Goal: Information Seeking & Learning: Learn about a topic

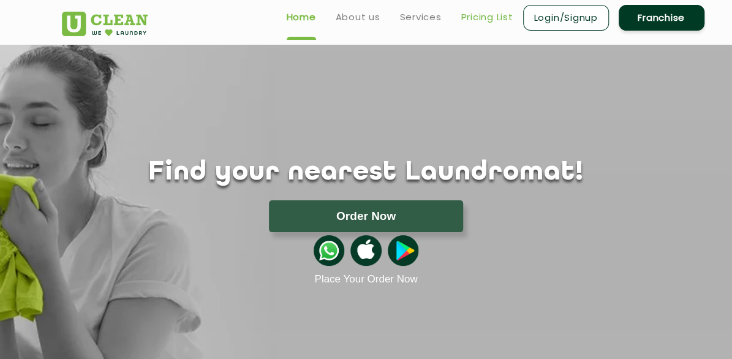
click at [513, 20] on link "Pricing List" at bounding box center [487, 17] width 52 height 15
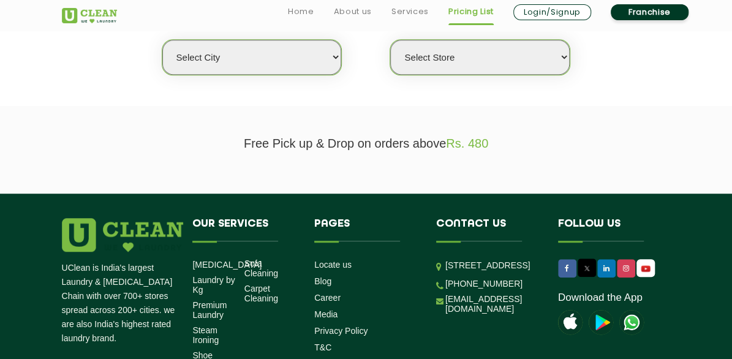
scroll to position [283, 0]
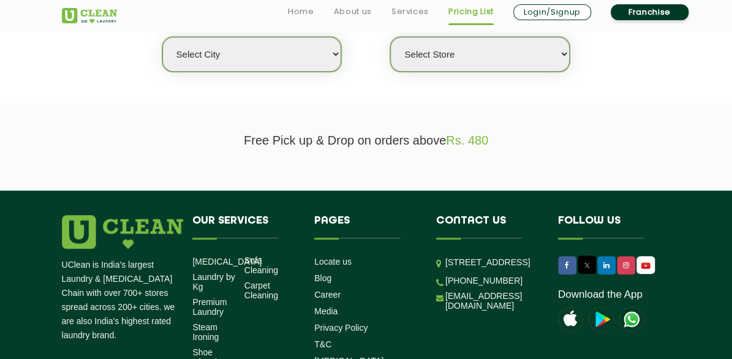
click at [341, 72] on select "Select city [GEOGRAPHIC_DATA] [GEOGRAPHIC_DATA] [GEOGRAPHIC_DATA] [GEOGRAPHIC_D…" at bounding box center [251, 54] width 179 height 35
select select "1"
click at [162, 72] on select "Select city [GEOGRAPHIC_DATA] [GEOGRAPHIC_DATA] [GEOGRAPHIC_DATA] [GEOGRAPHIC_D…" at bounding box center [251, 54] width 179 height 35
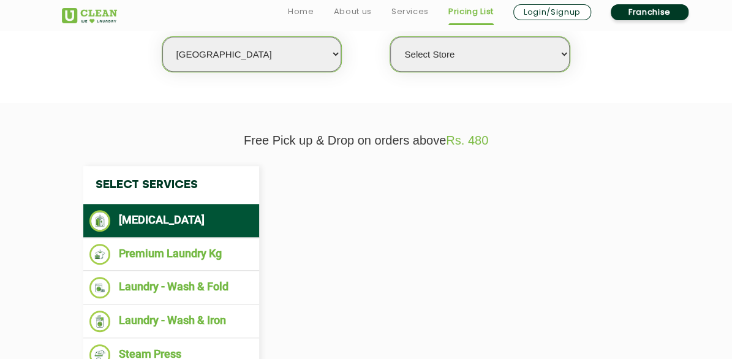
click at [560, 72] on select "Select Store" at bounding box center [479, 54] width 179 height 35
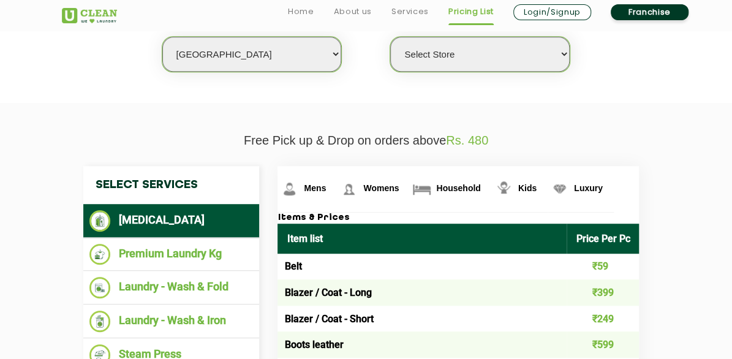
click at [502, 72] on select "Select Store [GEOGRAPHIC_DATA] [GEOGRAPHIC_DATA] 2 [GEOGRAPHIC_DATA] [PERSON_NA…" at bounding box center [479, 54] width 179 height 35
select select "547"
click at [425, 72] on select "Select Store [GEOGRAPHIC_DATA] [GEOGRAPHIC_DATA] 2 [GEOGRAPHIC_DATA] [PERSON_NA…" at bounding box center [479, 54] width 179 height 35
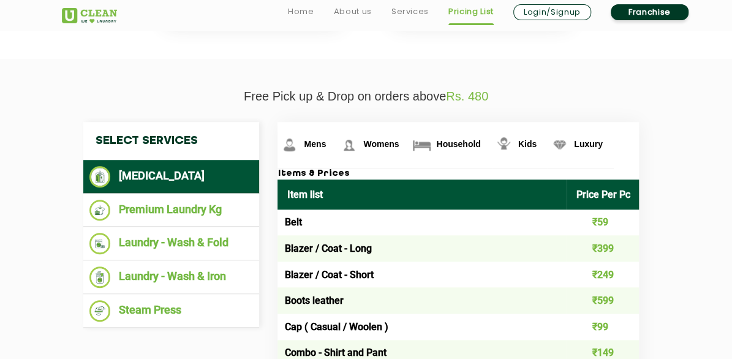
scroll to position [347, 0]
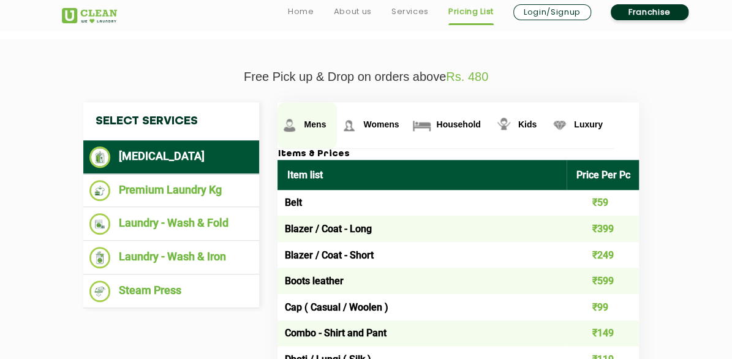
click at [326, 129] on span "Mens" at bounding box center [315, 124] width 22 height 10
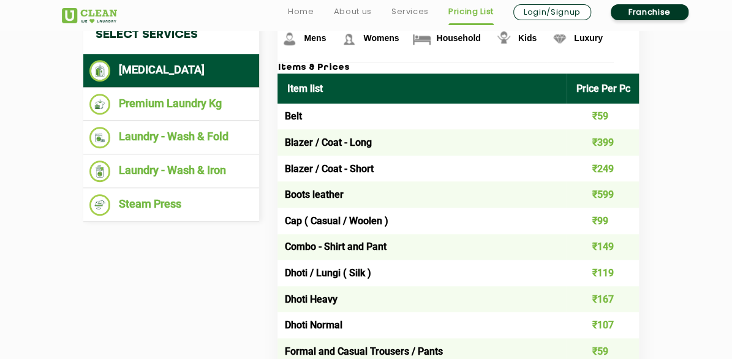
scroll to position [438, 0]
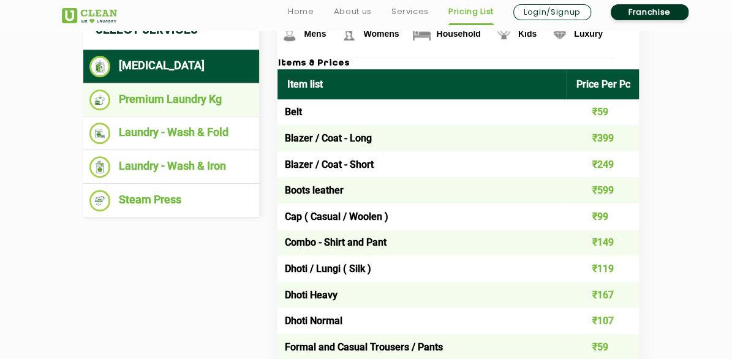
click at [146, 111] on li "Premium Laundry Kg" at bounding box center [171, 99] width 164 height 21
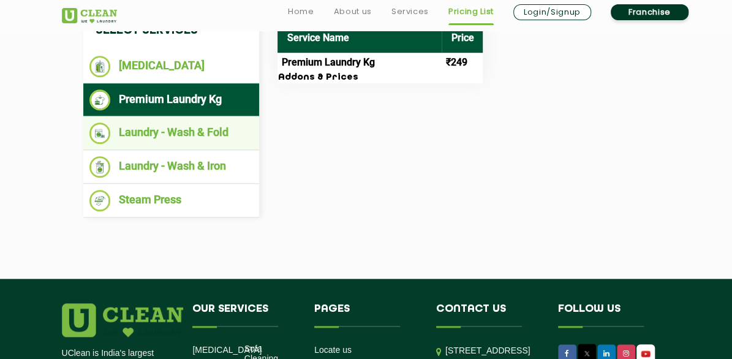
click at [118, 144] on li "Laundry - Wash & Fold" at bounding box center [171, 133] width 164 height 21
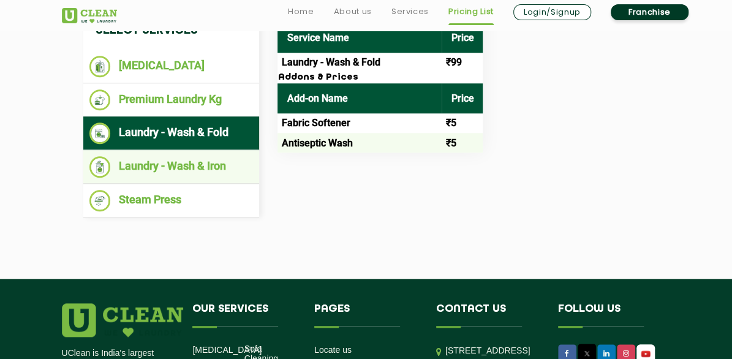
click at [118, 178] on li "Laundry - Wash & Iron" at bounding box center [171, 166] width 164 height 21
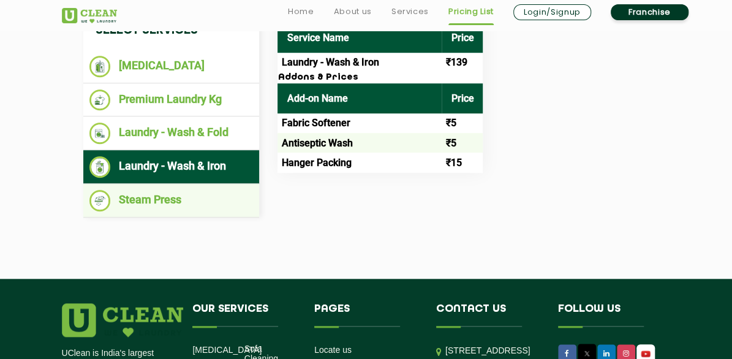
click at [116, 211] on li "Steam Press" at bounding box center [171, 200] width 164 height 21
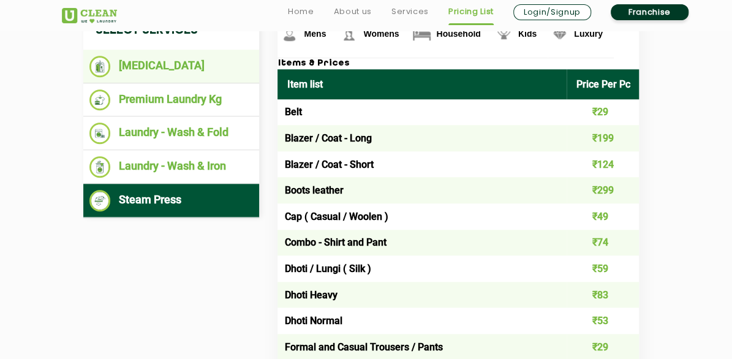
click at [120, 77] on li "[MEDICAL_DATA]" at bounding box center [171, 66] width 164 height 21
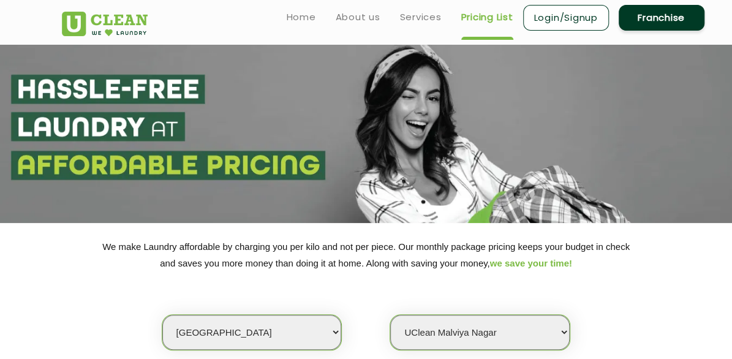
scroll to position [0, 0]
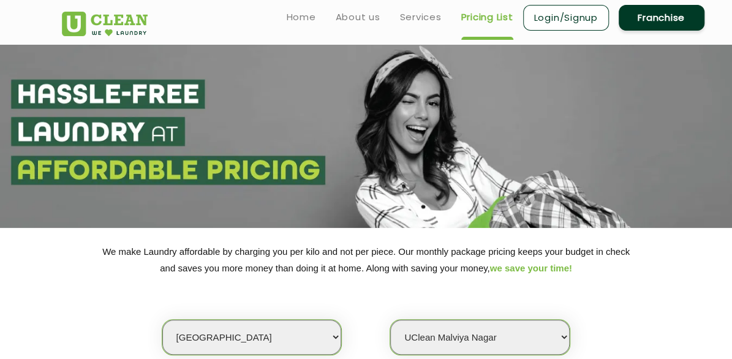
click at [705, 21] on link "Franchise" at bounding box center [662, 18] width 86 height 26
select select "0"
